Goal: Information Seeking & Learning: Learn about a topic

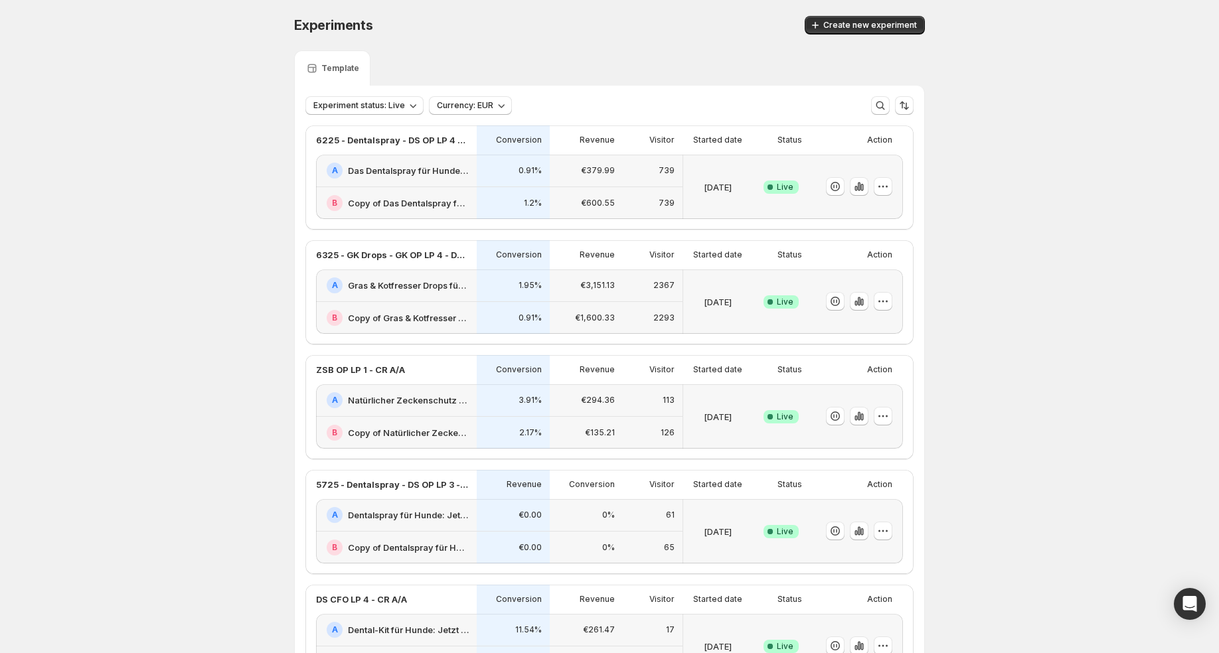
click at [522, 188] on div "1.2%" at bounding box center [513, 203] width 73 height 33
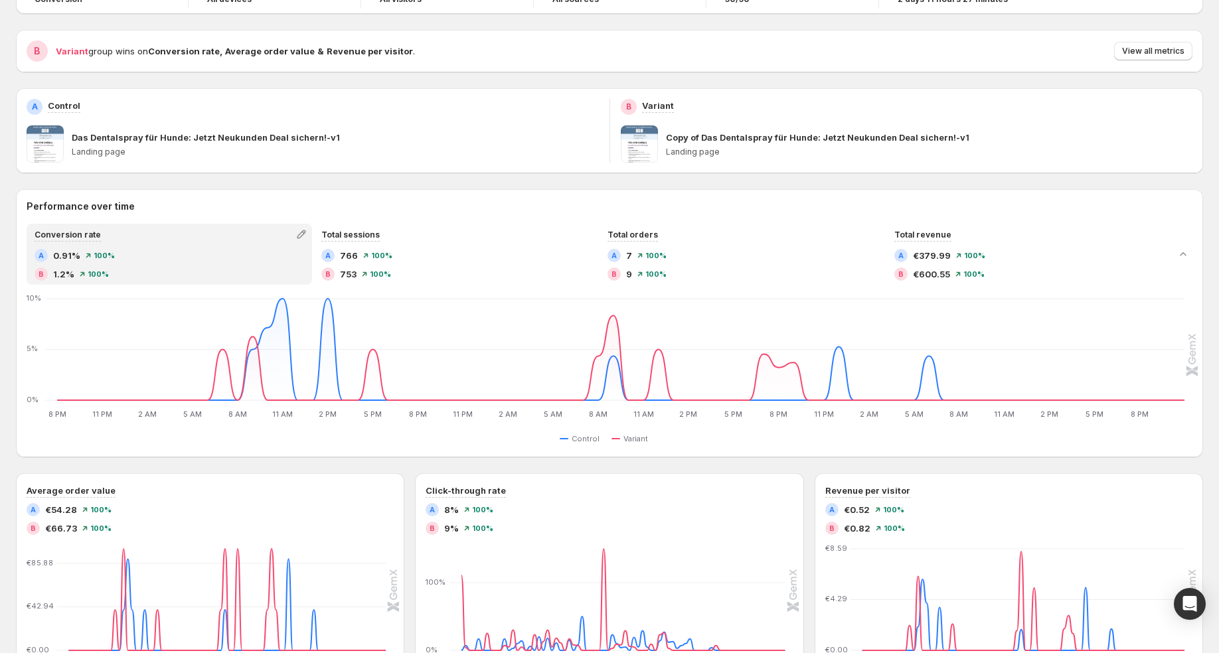
scroll to position [108, 0]
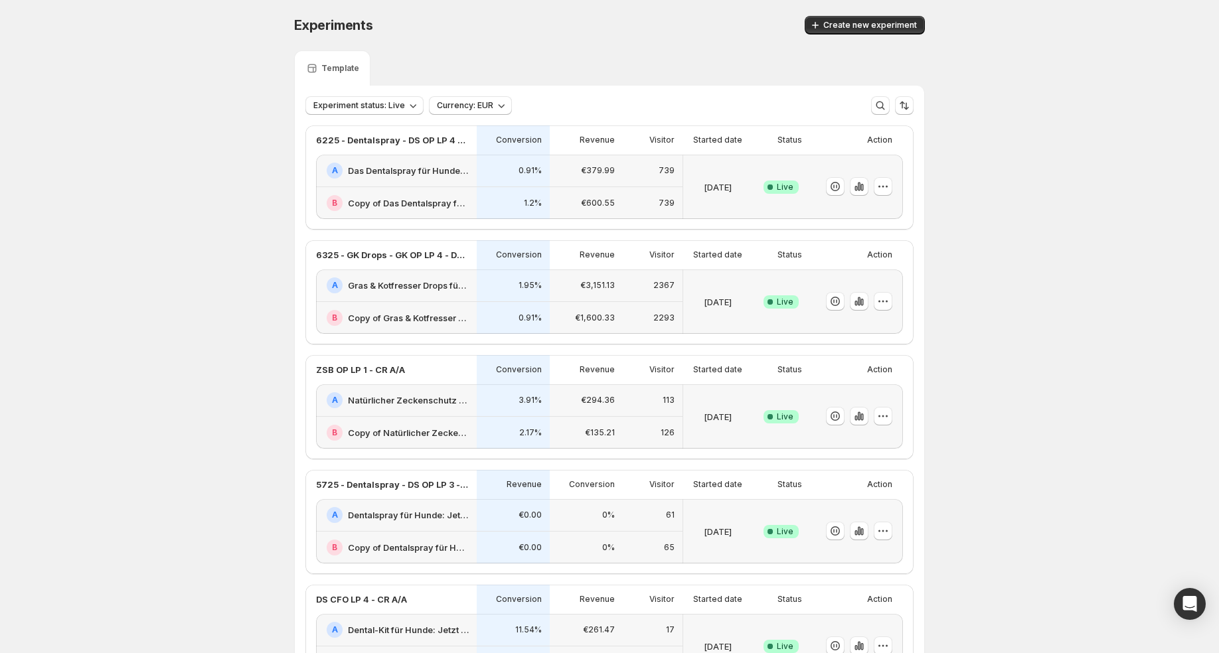
scroll to position [33, 0]
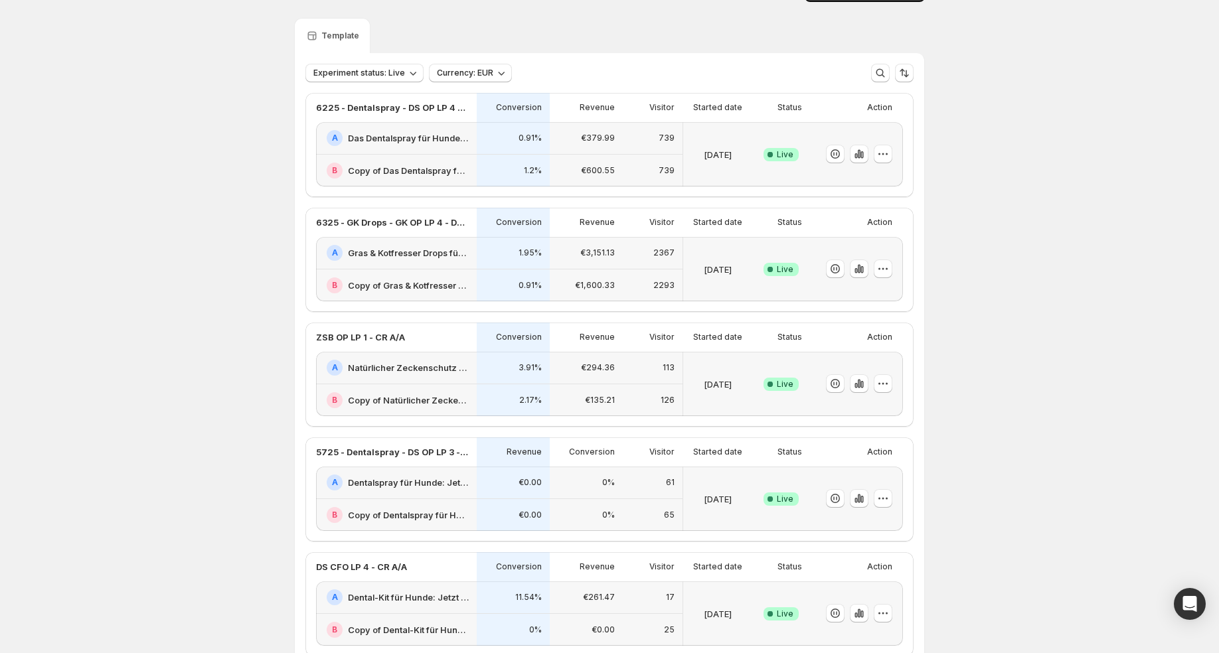
click at [435, 265] on div "A Gras & Kotfresser Drops für Hunde: Jetzt Neukunden Deal sichern!-v1" at bounding box center [396, 253] width 161 height 33
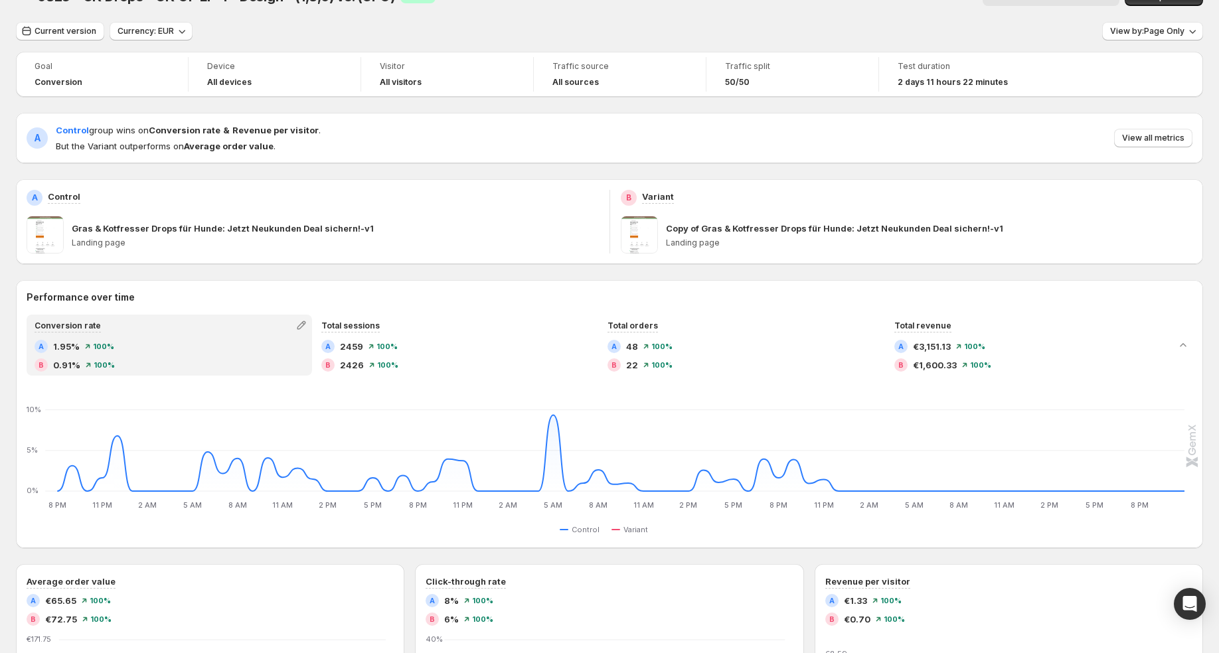
scroll to position [33, 0]
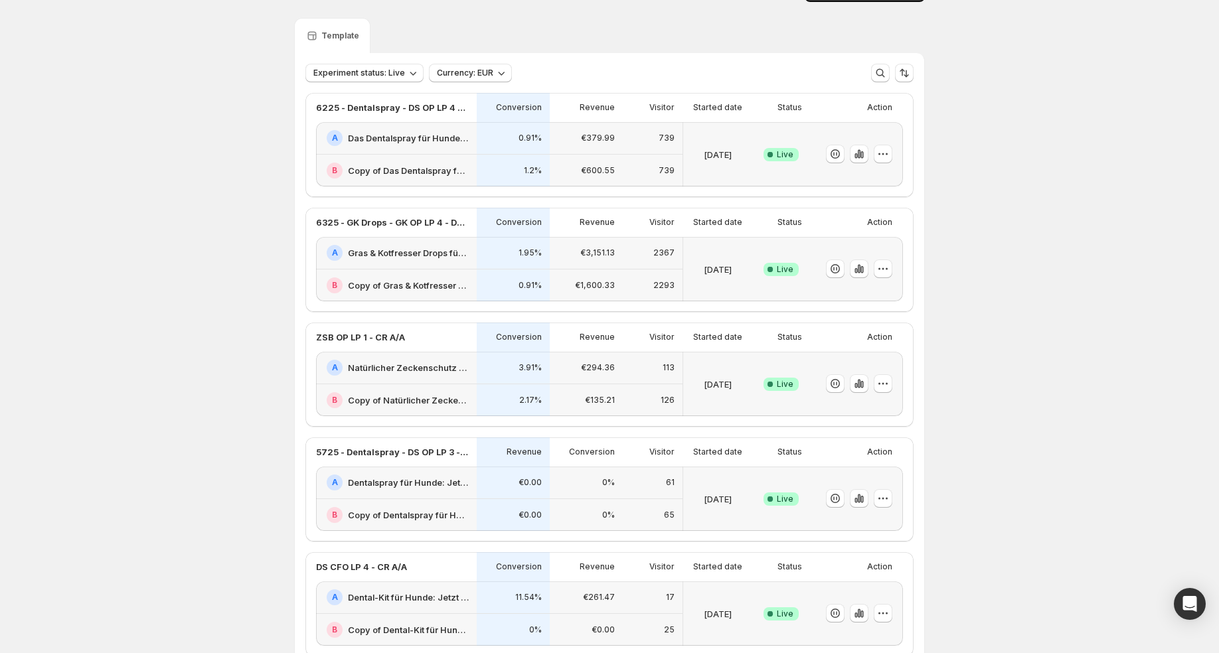
click at [433, 271] on div "B Copy of Gras & [PERSON_NAME] Drops für Hunde: Jetzt Neukunden Deal sichern!-v1" at bounding box center [396, 285] width 161 height 32
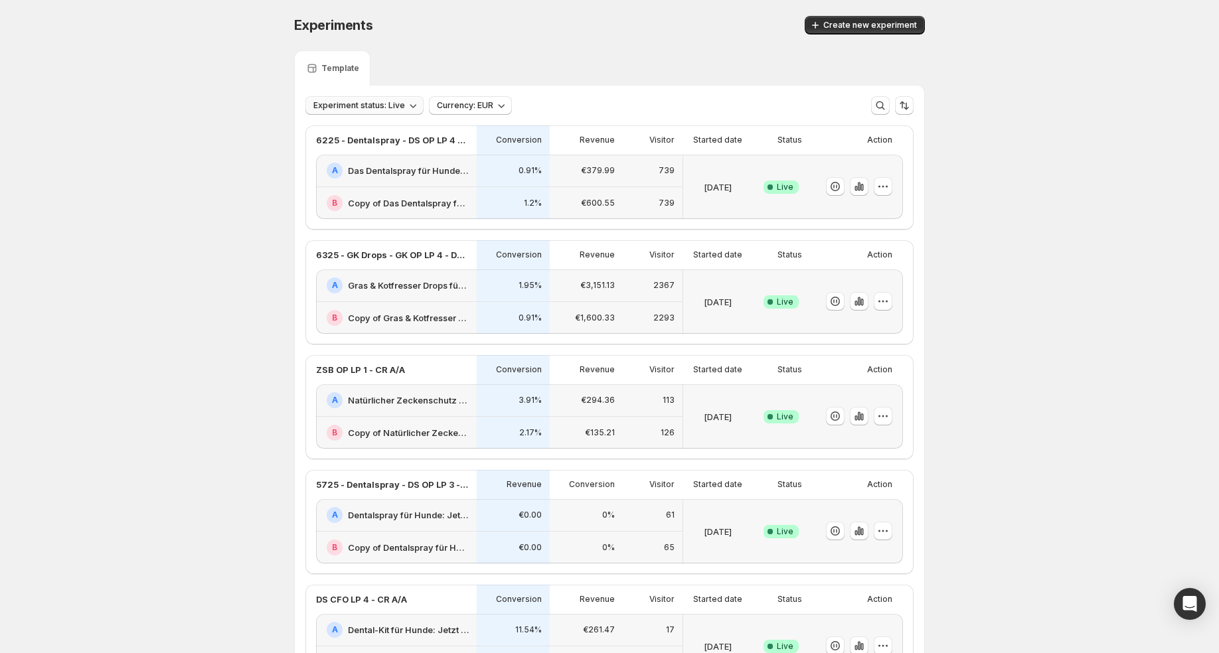
click at [388, 109] on span "Experiment status: Live" at bounding box center [359, 105] width 92 height 11
click at [376, 133] on div "Live Live" at bounding box center [364, 132] width 119 height 21
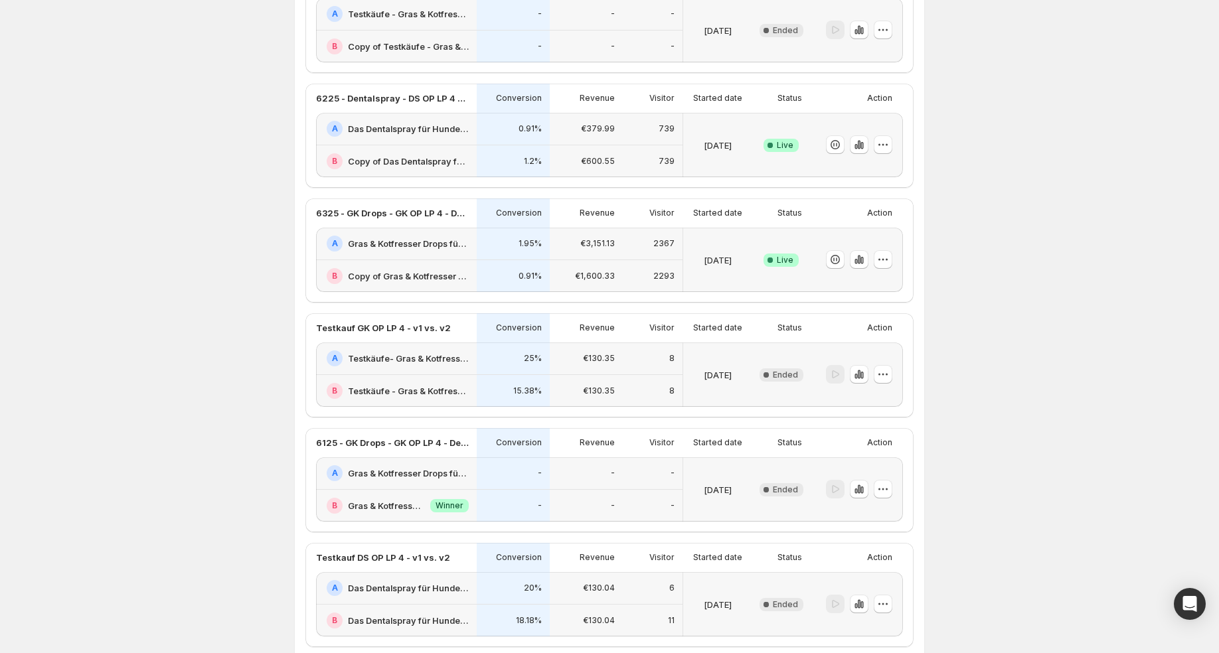
scroll to position [277, 0]
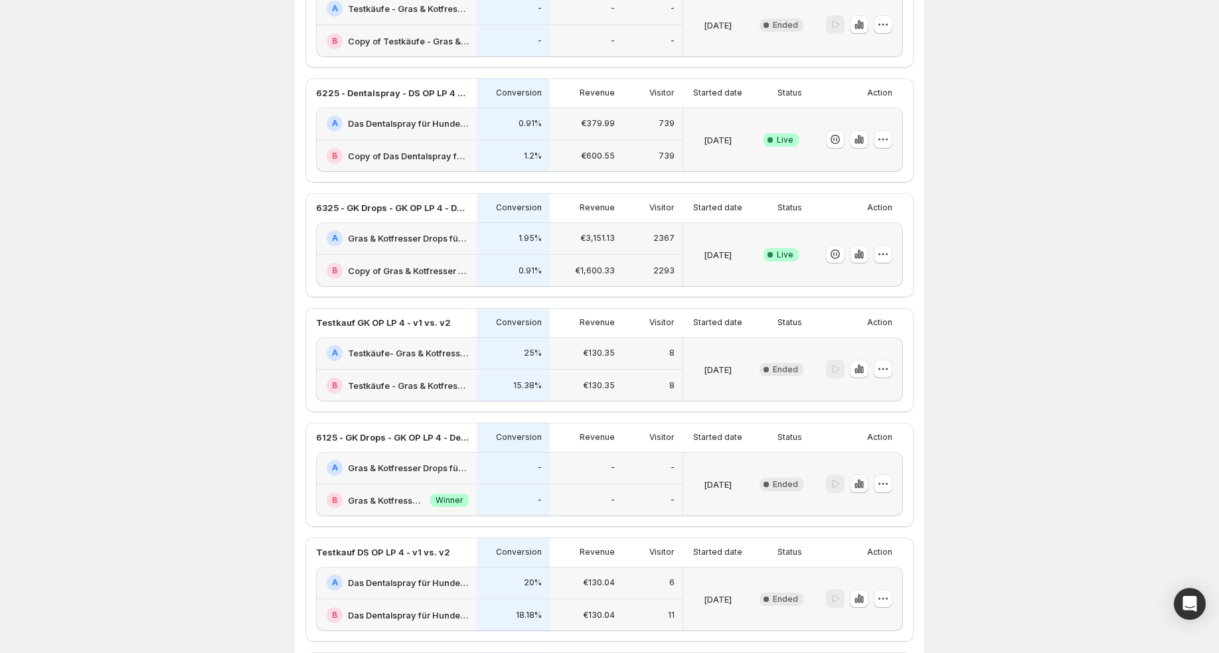
click at [860, 481] on icon "button" at bounding box center [861, 484] width 3 height 7
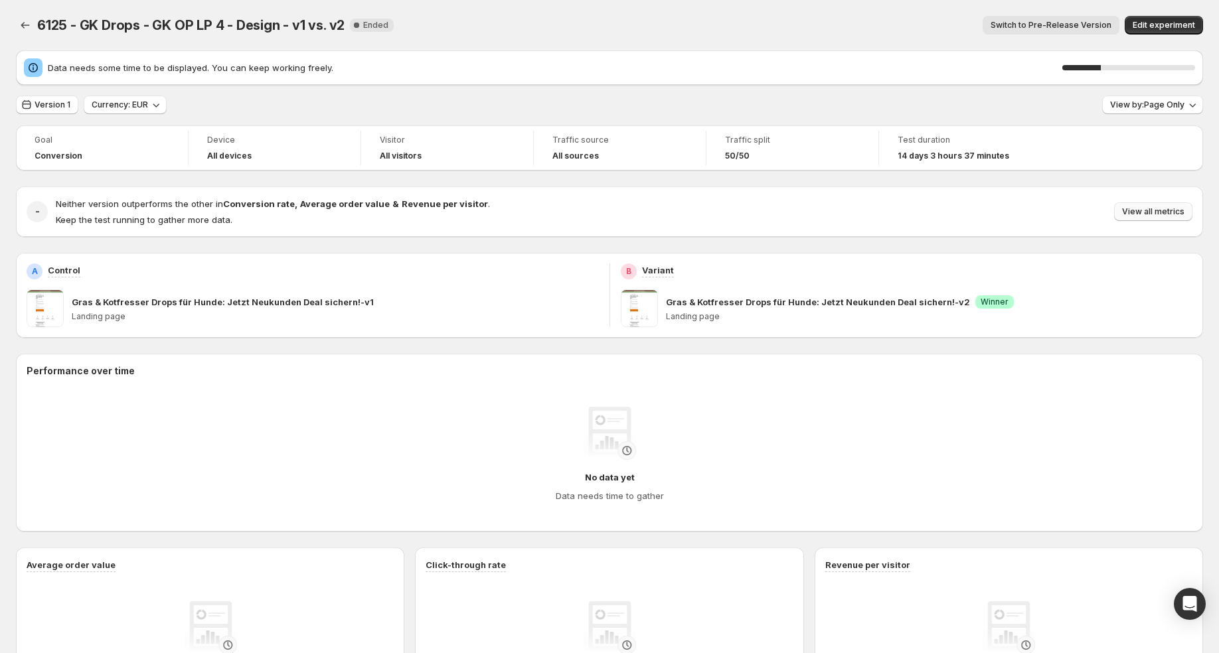
click at [1156, 208] on span "View all metrics" at bounding box center [1153, 211] width 62 height 11
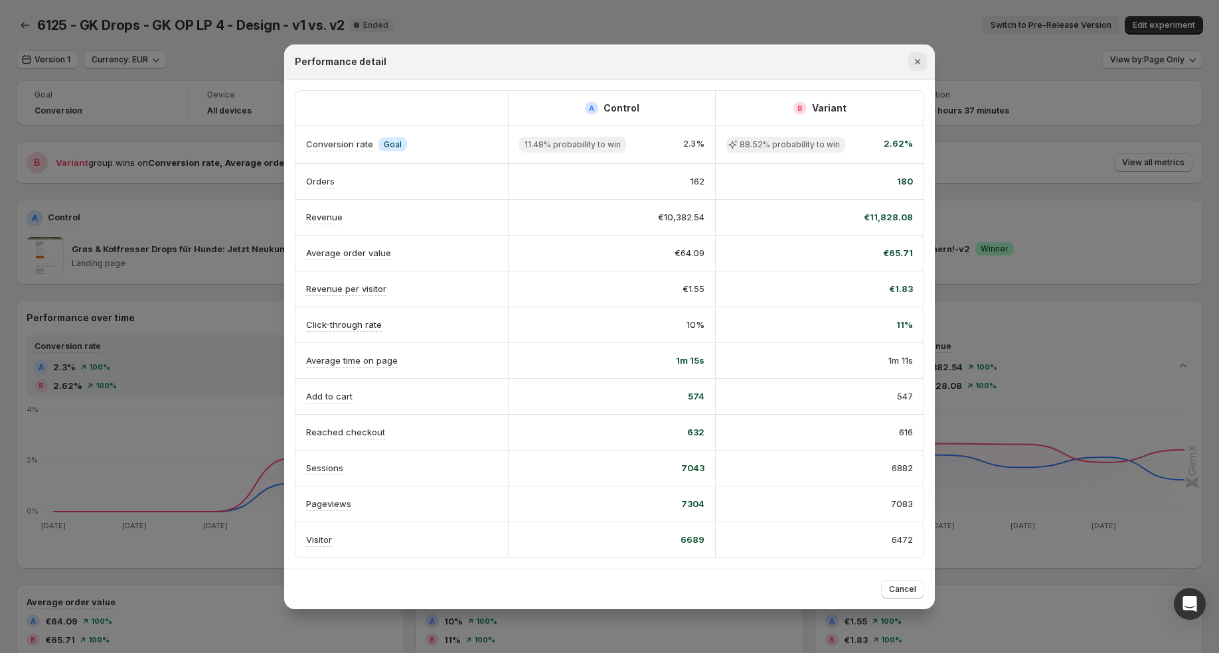
click at [923, 68] on icon "Close" at bounding box center [917, 61] width 13 height 13
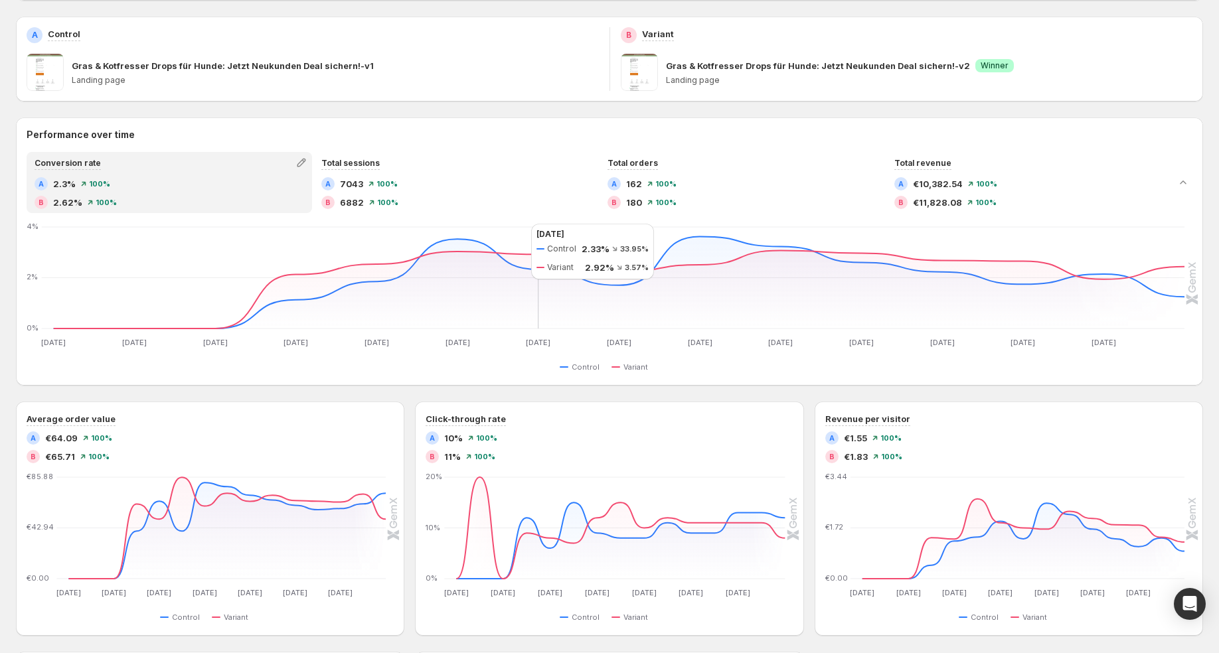
scroll to position [186, 0]
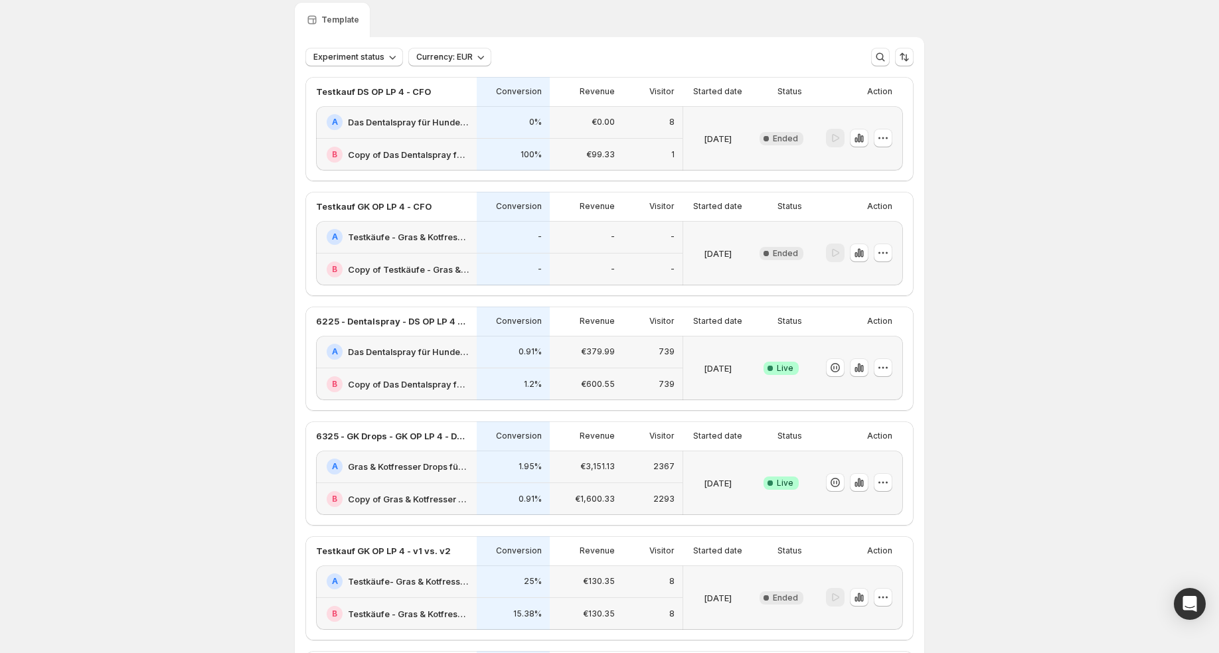
scroll to position [46, 0]
click at [347, 59] on span "Experiment status" at bounding box center [348, 59] width 71 height 11
click at [334, 88] on p "Live" at bounding box center [335, 86] width 17 height 13
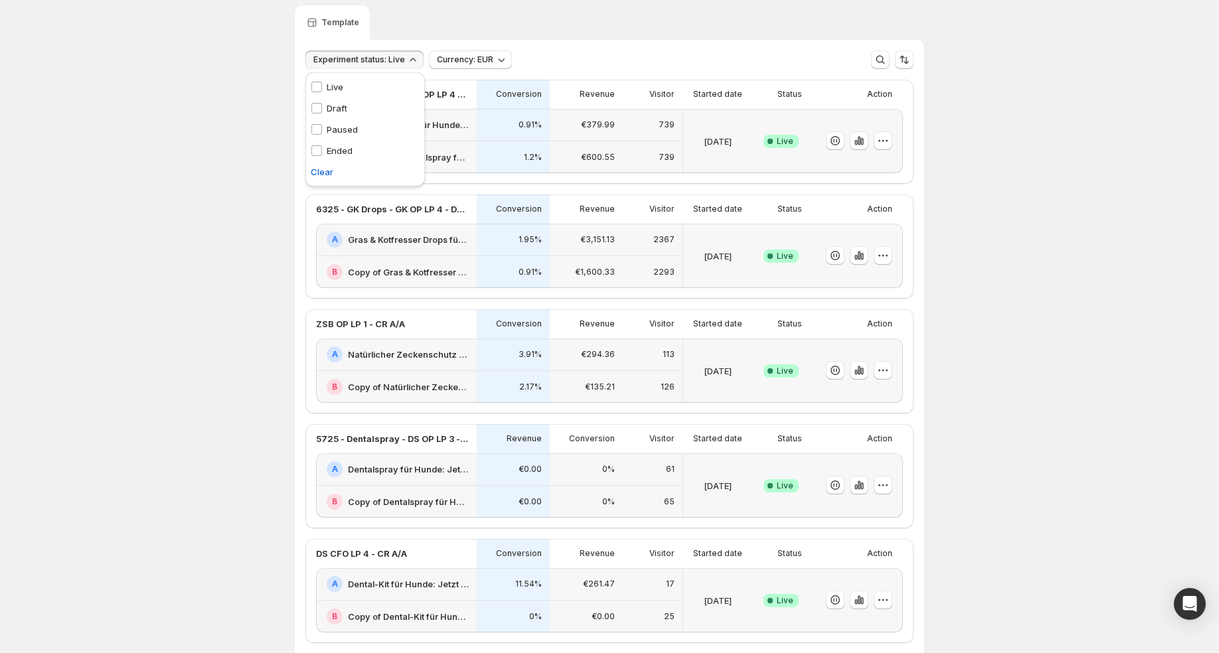
click at [172, 285] on div "Experiments. This page is ready Experiments Create new experiment Template Expe…" at bounding box center [609, 569] width 1219 height 1231
